Goal: Information Seeking & Learning: Check status

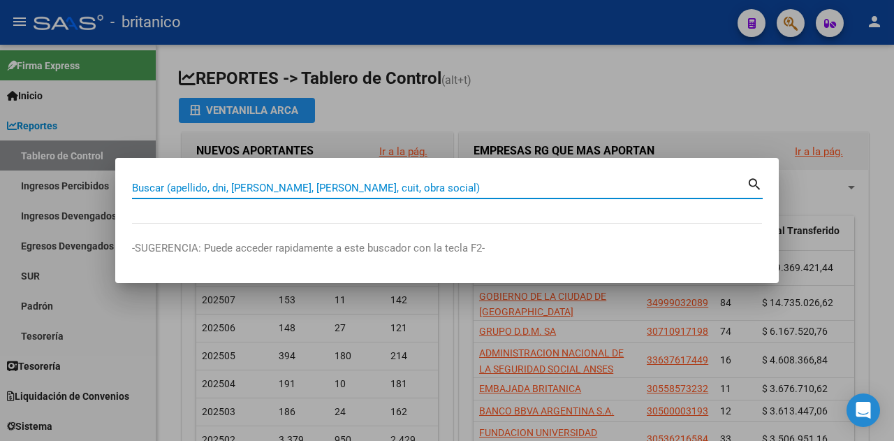
click at [245, 185] on input "Buscar (apellido, dni, [PERSON_NAME], [PERSON_NAME], cuit, obra social)" at bounding box center [439, 188] width 615 height 13
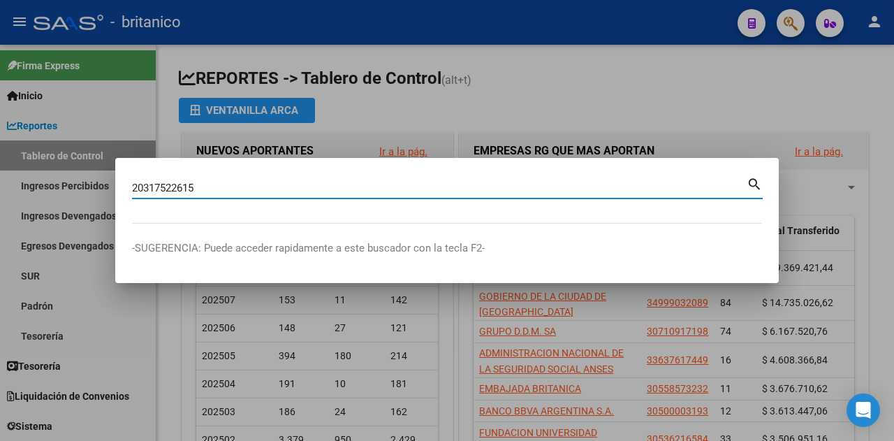
type input "20317522615"
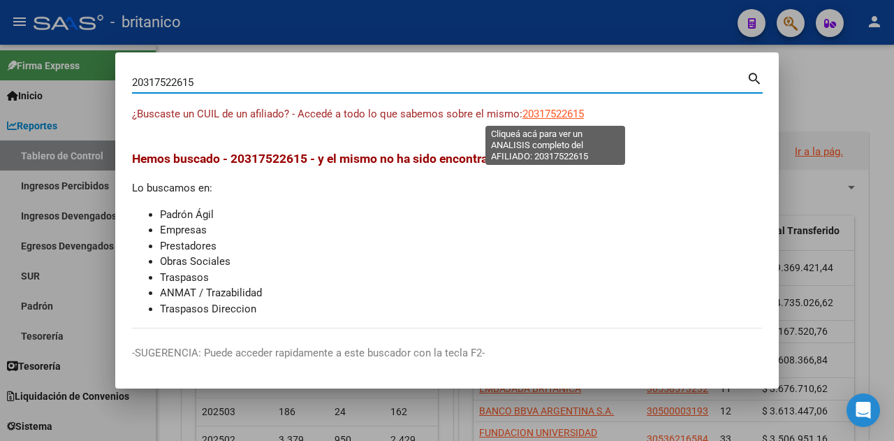
click at [558, 109] on span "20317522615" at bounding box center [552, 114] width 61 height 13
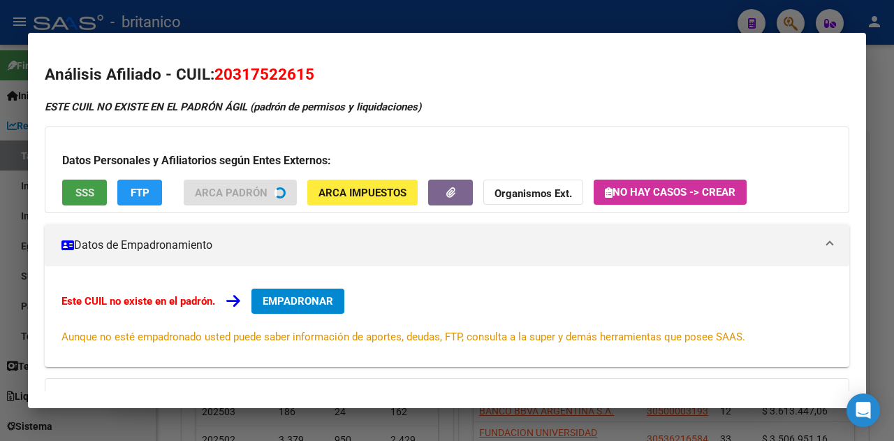
click at [87, 191] on span "SSS" at bounding box center [84, 192] width 19 height 13
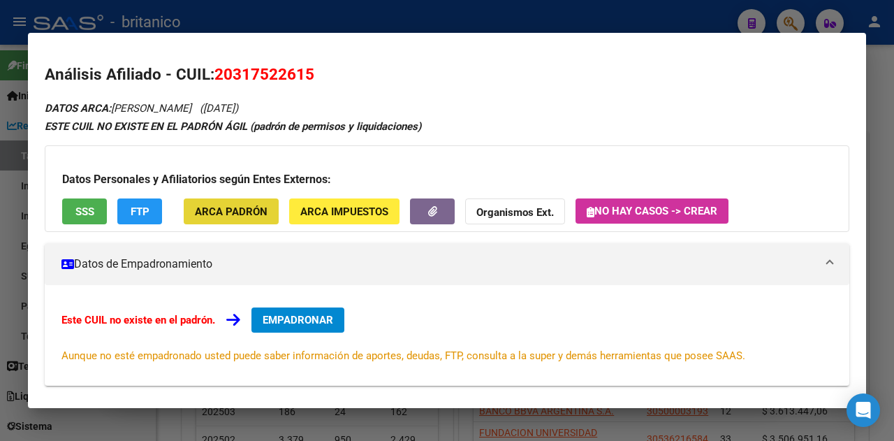
click at [236, 207] on span "ARCA Padrón" at bounding box center [231, 211] width 73 height 13
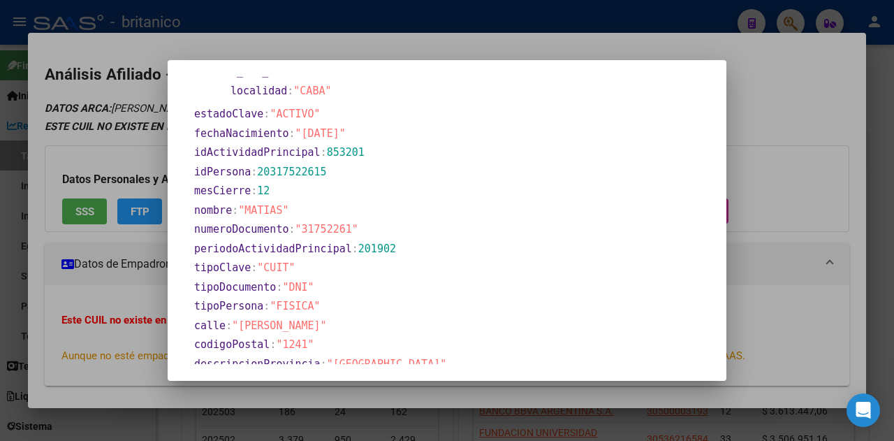
scroll to position [745, 0]
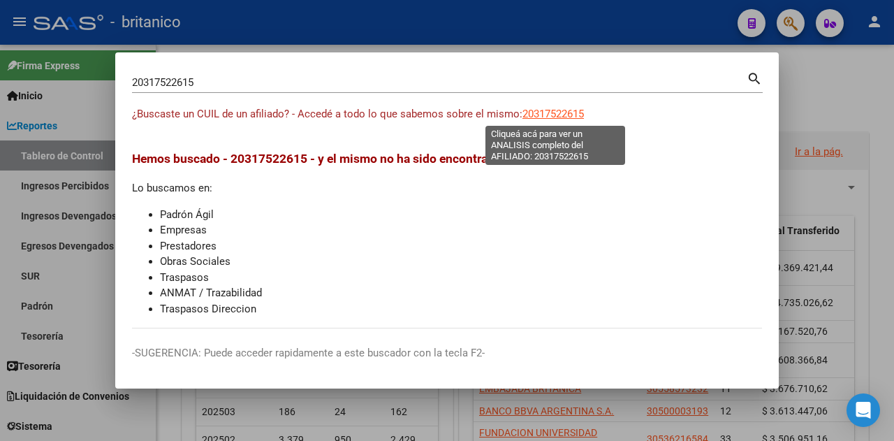
click at [543, 111] on span "20317522615" at bounding box center [552, 114] width 61 height 13
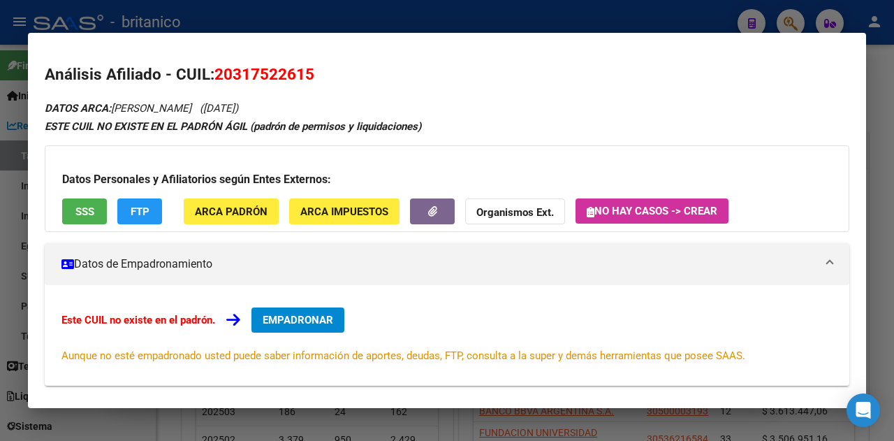
click at [339, 209] on span "ARCA Impuestos" at bounding box center [344, 211] width 88 height 13
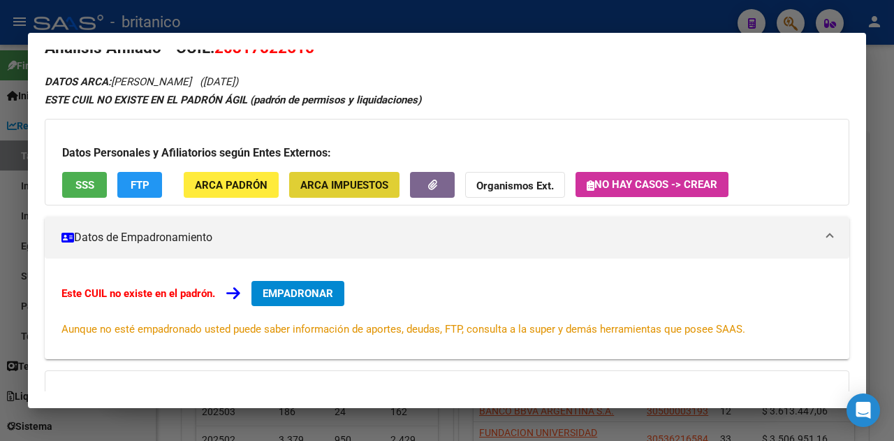
scroll to position [0, 0]
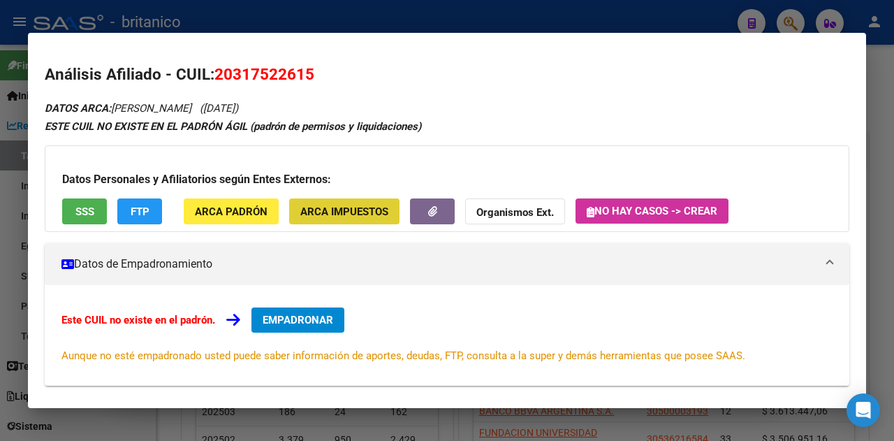
click at [514, 210] on strong "Organismos Ext." at bounding box center [515, 212] width 78 height 13
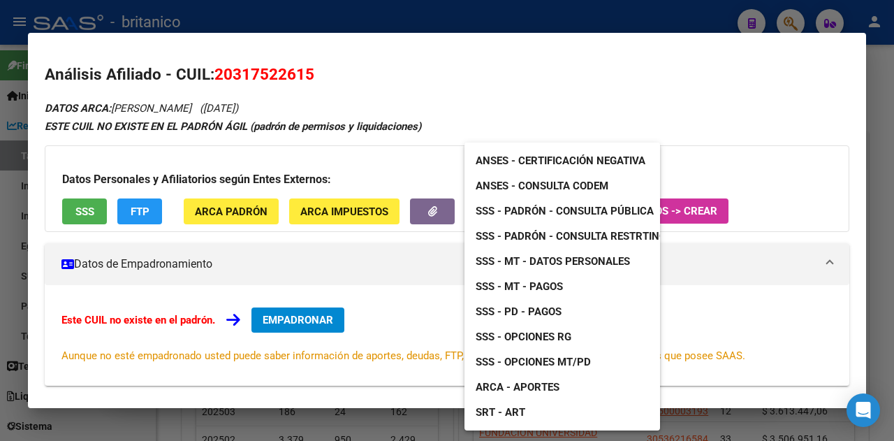
click at [525, 163] on span "ANSES - Certificación Negativa" at bounding box center [561, 160] width 170 height 13
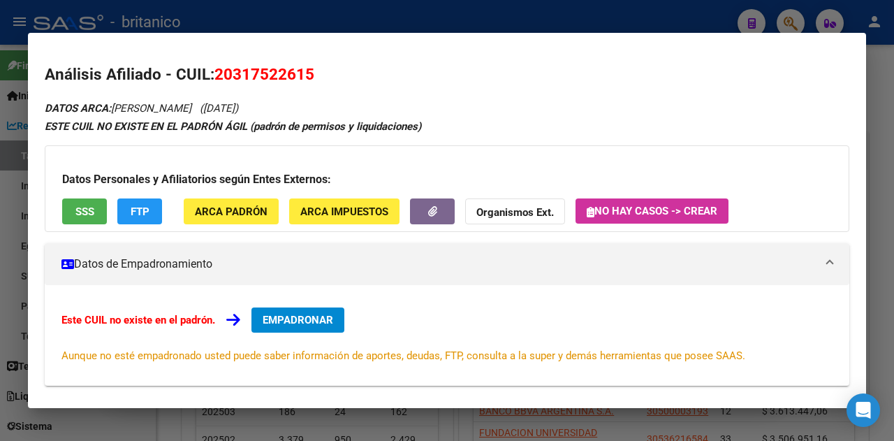
click at [534, 217] on strong "Organismos Ext." at bounding box center [515, 212] width 78 height 13
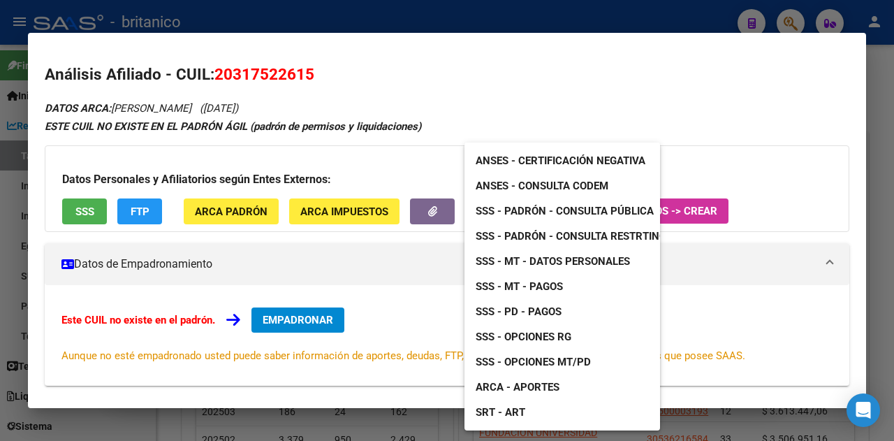
click at [544, 337] on span "SSS - Opciones RG" at bounding box center [524, 336] width 96 height 13
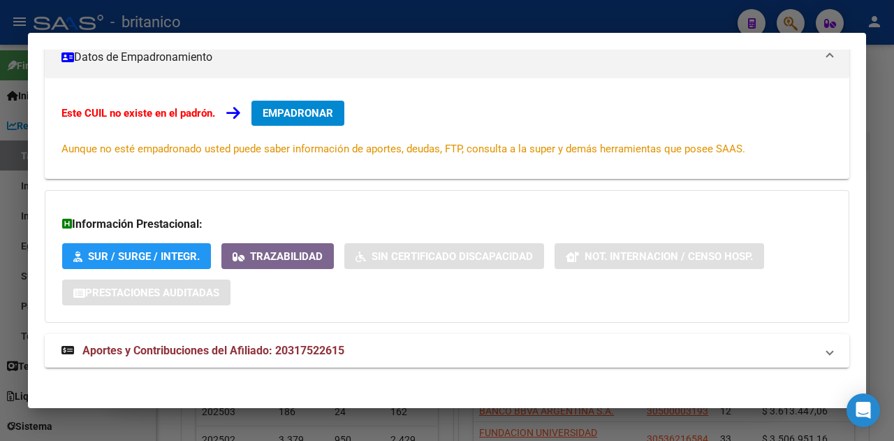
scroll to position [212, 0]
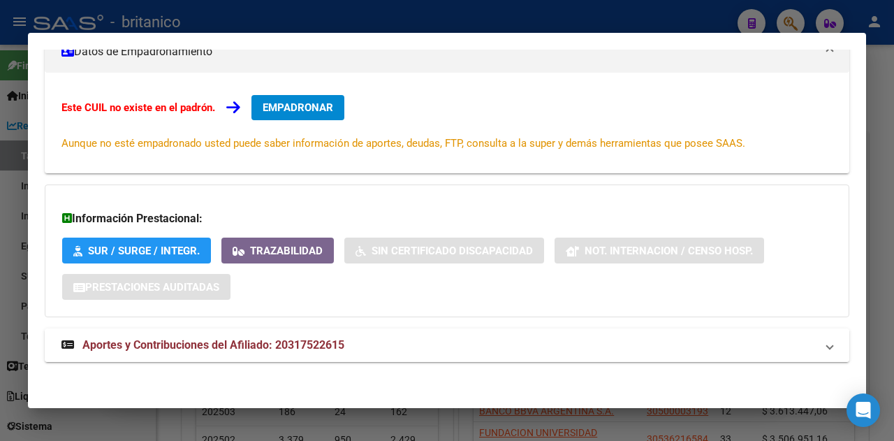
click at [272, 346] on span "Aportes y Contribuciones del Afiliado: 20317522615" at bounding box center [213, 344] width 262 height 13
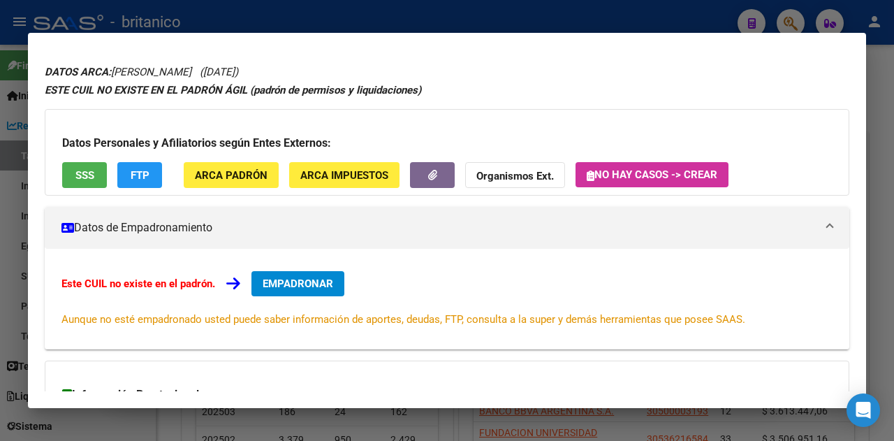
scroll to position [0, 0]
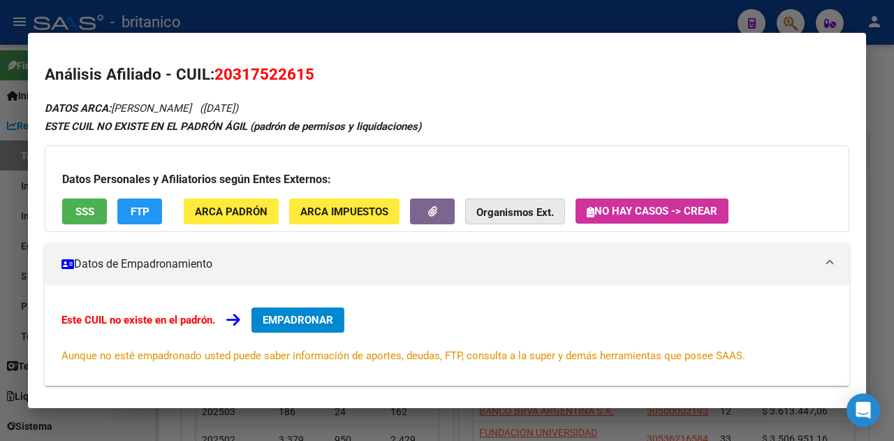
click at [525, 213] on strong "Organismos Ext." at bounding box center [515, 212] width 78 height 13
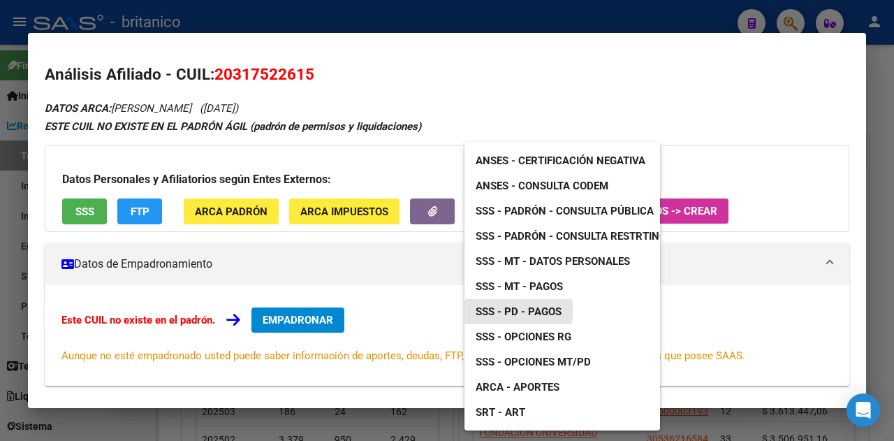
click at [515, 310] on span "SSS - PD - Pagos" at bounding box center [519, 311] width 86 height 13
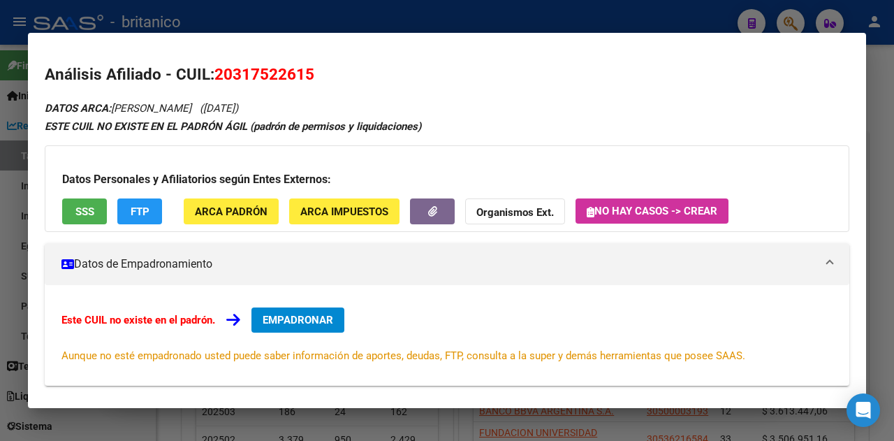
click at [532, 214] on strong "Organismos Ext." at bounding box center [515, 212] width 78 height 13
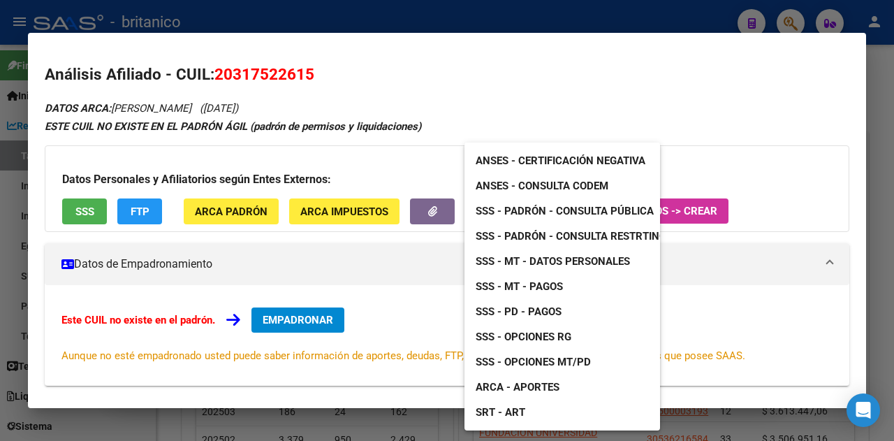
click at [548, 237] on span "SSS - Padrón - Consulta Restrtingida" at bounding box center [579, 236] width 207 height 13
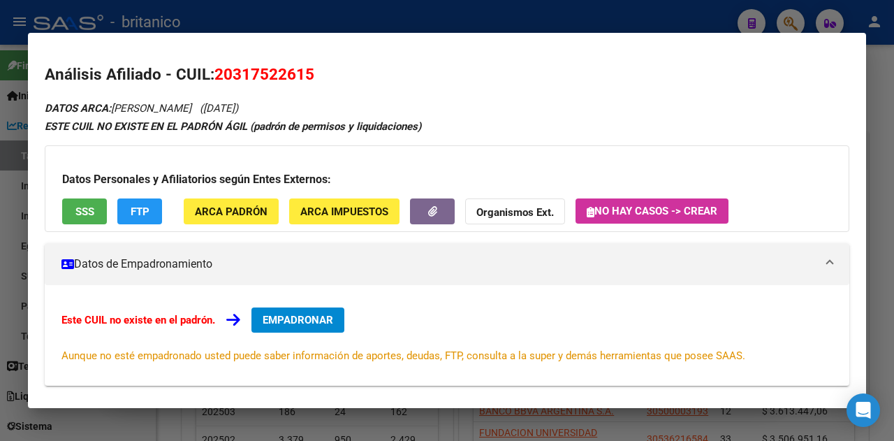
click at [511, 216] on strong "Organismos Ext." at bounding box center [515, 212] width 78 height 13
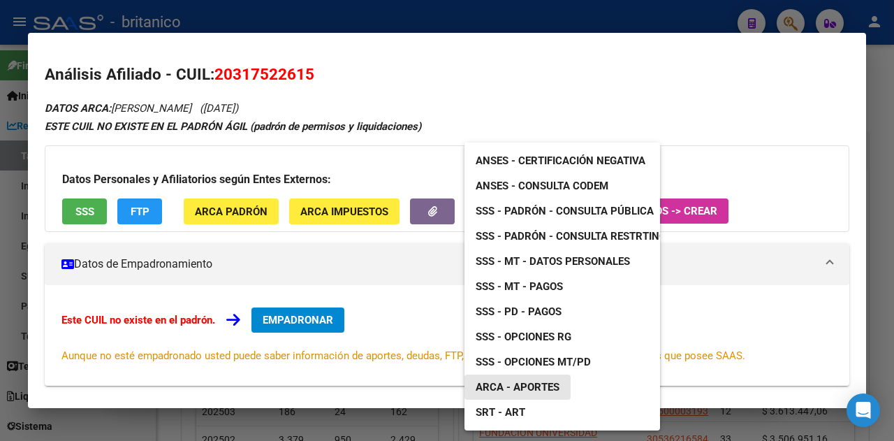
click at [518, 388] on span "ARCA - Aportes" at bounding box center [518, 387] width 84 height 13
